Goal: Find specific page/section: Find specific page/section

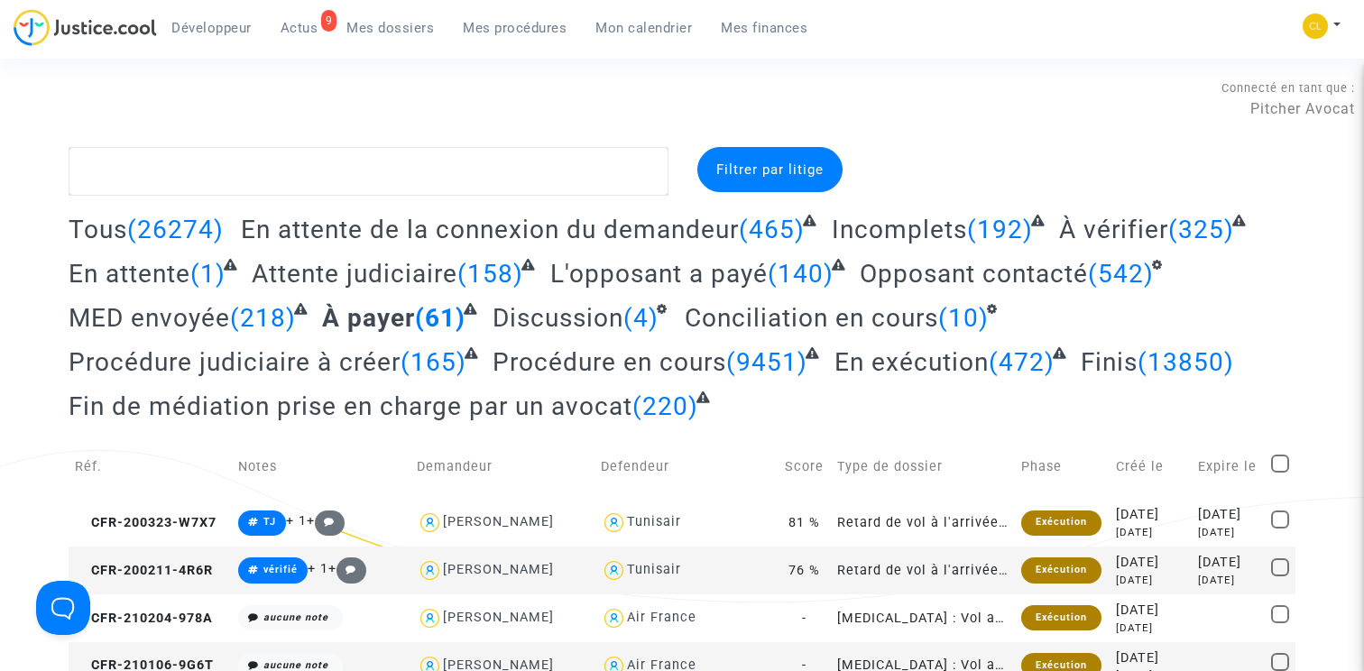
click at [505, 11] on ul "Développeur 9 Actus Mes dossiers Mes procédures Mon calendrier Mes finances" at bounding box center [489, 25] width 665 height 32
click at [506, 25] on span "Mes procédures" at bounding box center [515, 28] width 104 height 16
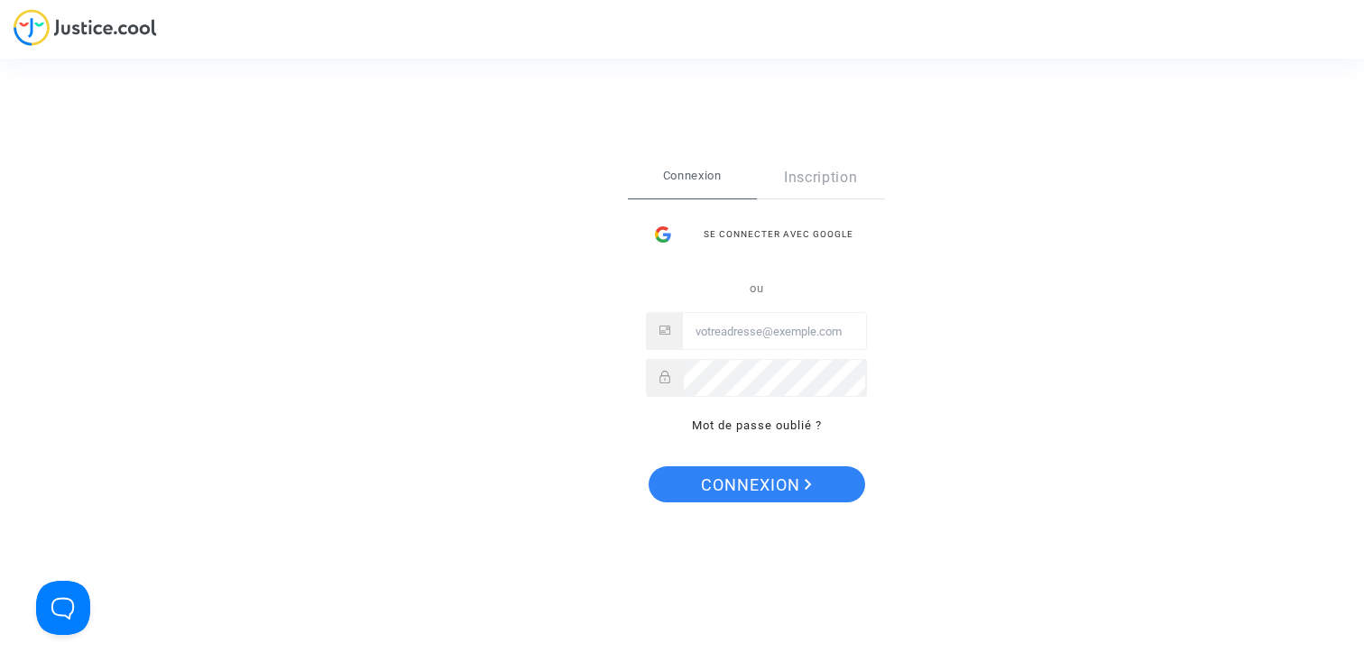
type input "claire+onboarding@justice.cool"
click at [1001, 441] on div "Se connecter Connexion Inscription Se connecter avec Google ou claire+onboardin…" at bounding box center [682, 335] width 1364 height 671
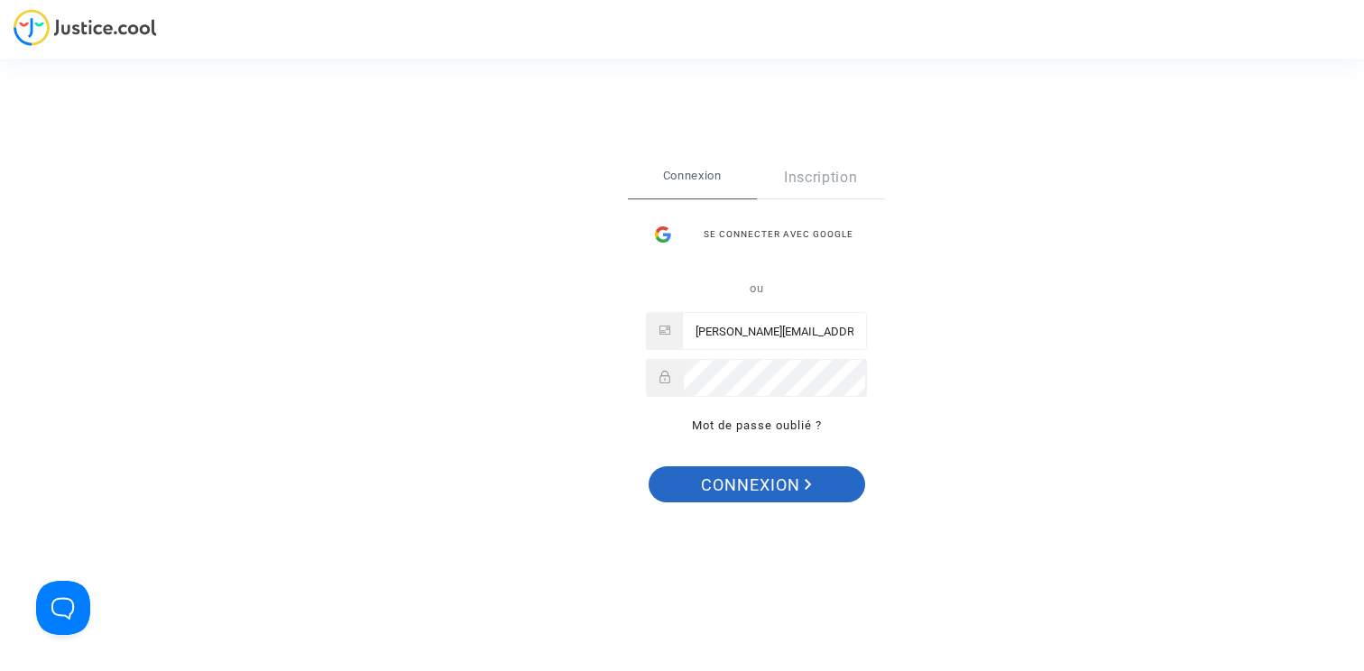
click at [764, 482] on span "Connexion" at bounding box center [756, 485] width 111 height 38
